Goal: Task Accomplishment & Management: Manage account settings

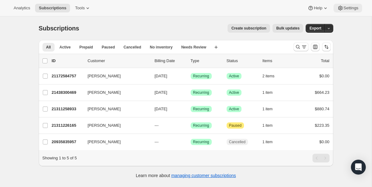
click at [346, 9] on span "Settings" at bounding box center [350, 8] width 15 height 5
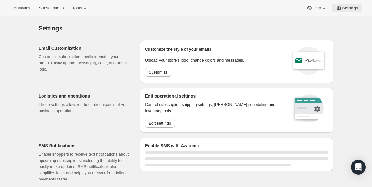
select select "22:00"
select select "09:00"
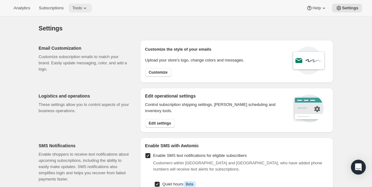
click at [86, 6] on icon at bounding box center [85, 8] width 6 height 6
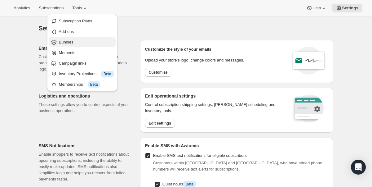
click at [68, 43] on span "Bundles" at bounding box center [66, 42] width 15 height 5
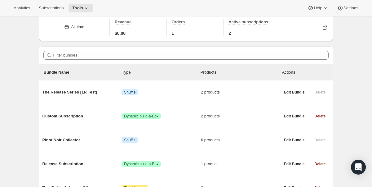
scroll to position [24, 0]
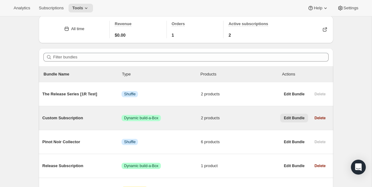
click at [293, 118] on span "Edit Bundle" at bounding box center [294, 117] width 21 height 5
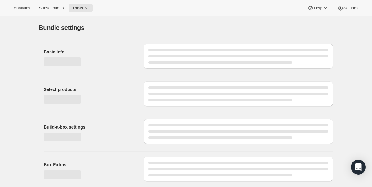
type input "Custom Subscription"
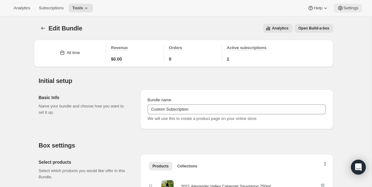
click at [340, 8] on icon at bounding box center [340, 8] width 4 height 5
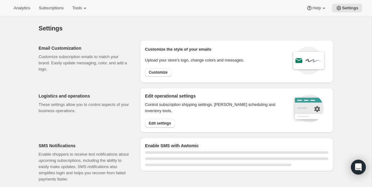
select select "22:00"
select select "09:00"
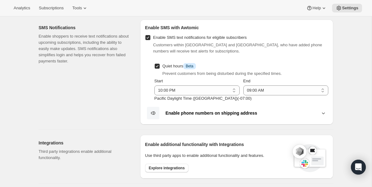
scroll to position [159, 0]
